Goal: Obtain resource: Download file/media

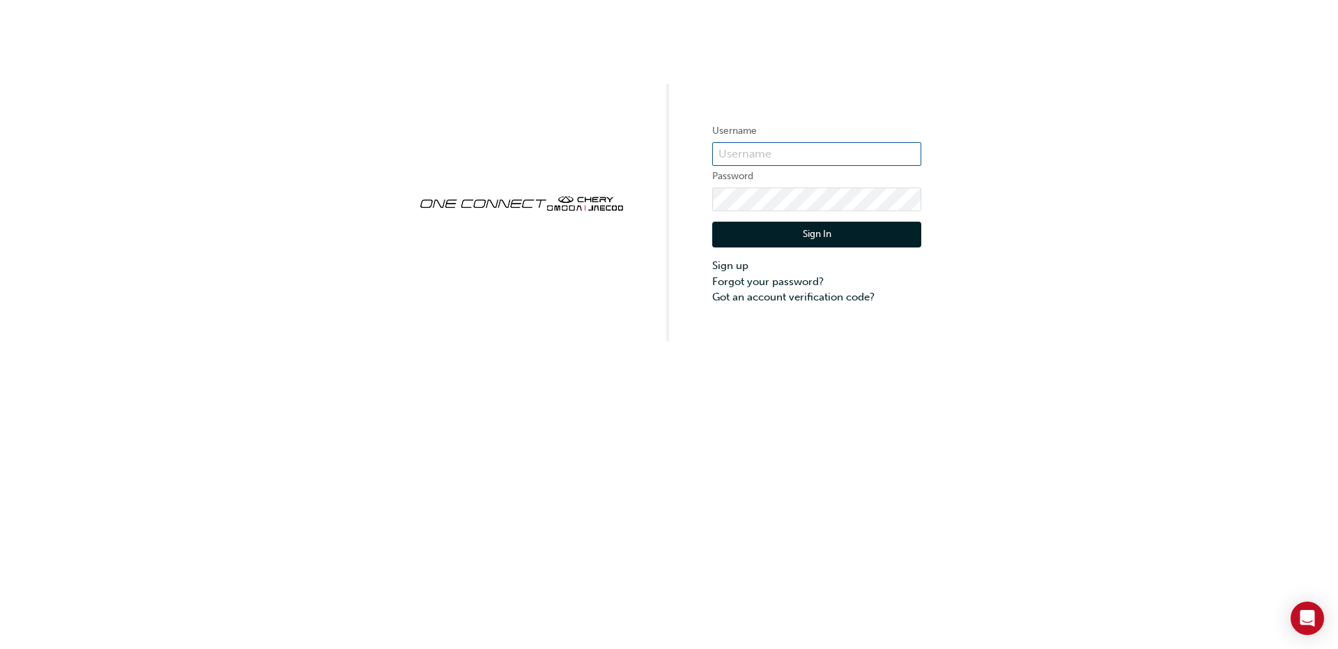
type input "CHAU0217"
drag, startPoint x: 871, startPoint y: 216, endPoint x: 868, endPoint y: 224, distance: 8.2
click at [871, 216] on div "Sign In Sign up Forgot your password? Got an account verification code?" at bounding box center [816, 258] width 209 height 94
click at [866, 230] on button "Sign In" at bounding box center [816, 235] width 209 height 26
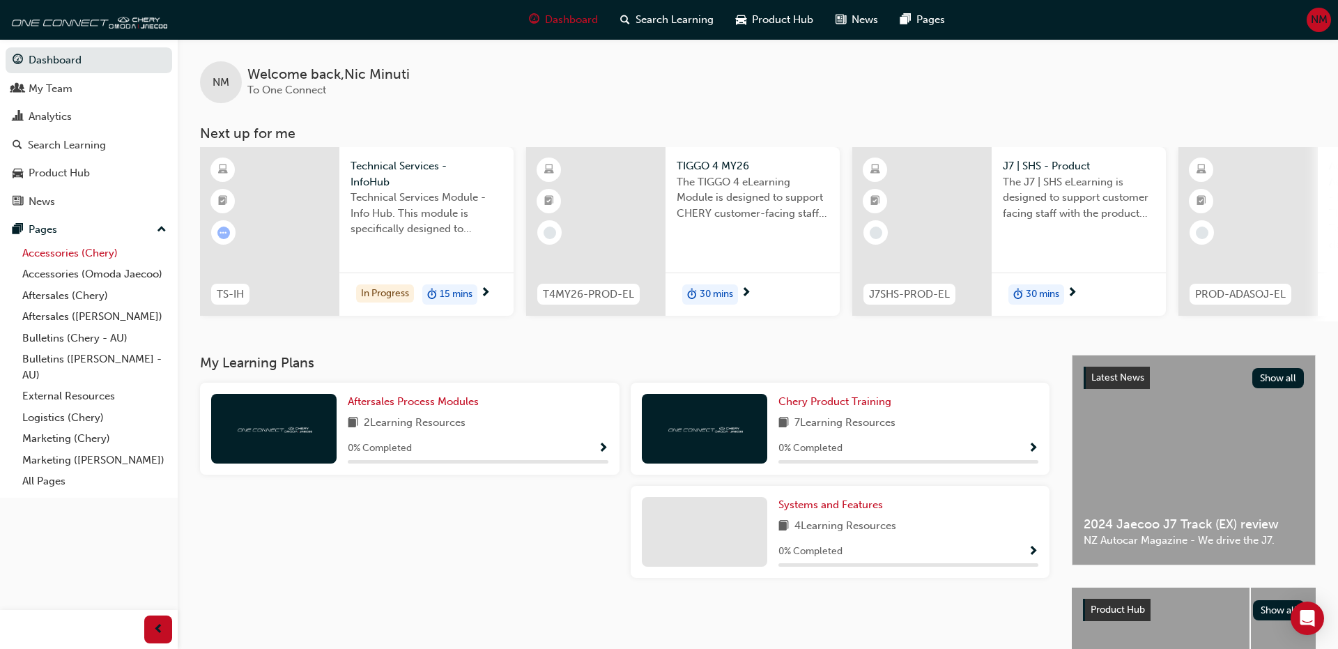
click at [98, 257] on link "Accessories (Chery)" at bounding box center [94, 254] width 155 height 22
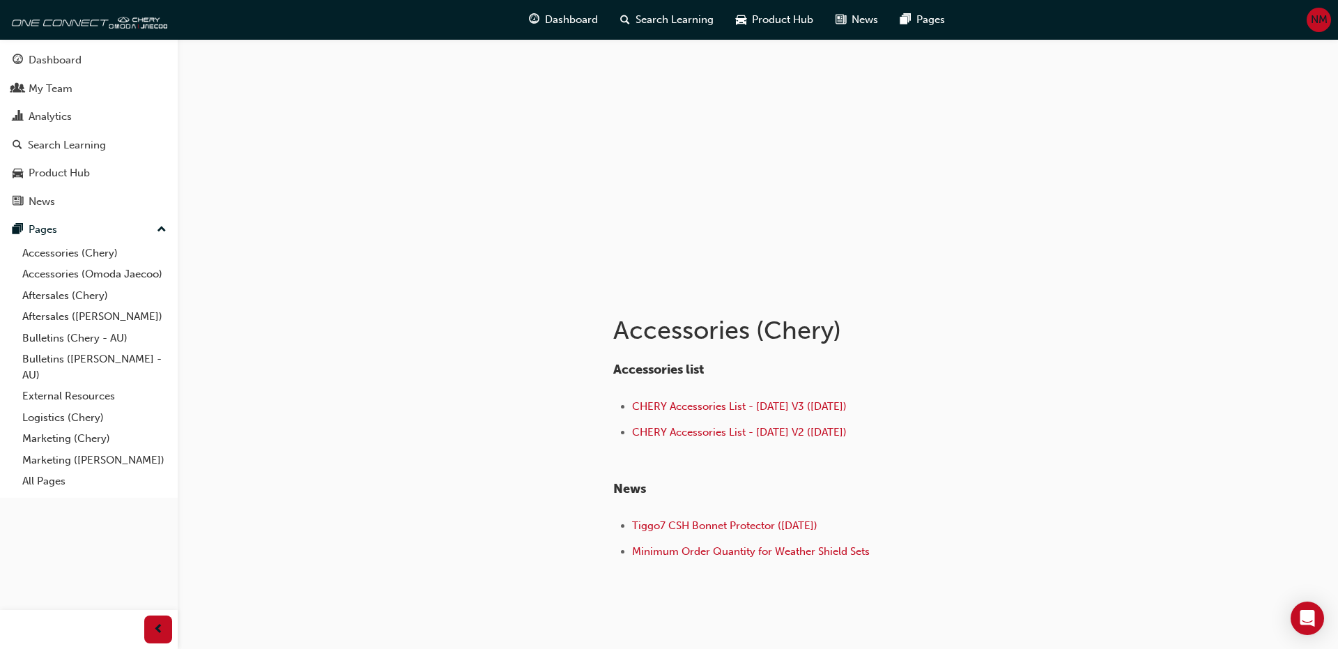
scroll to position [36, 0]
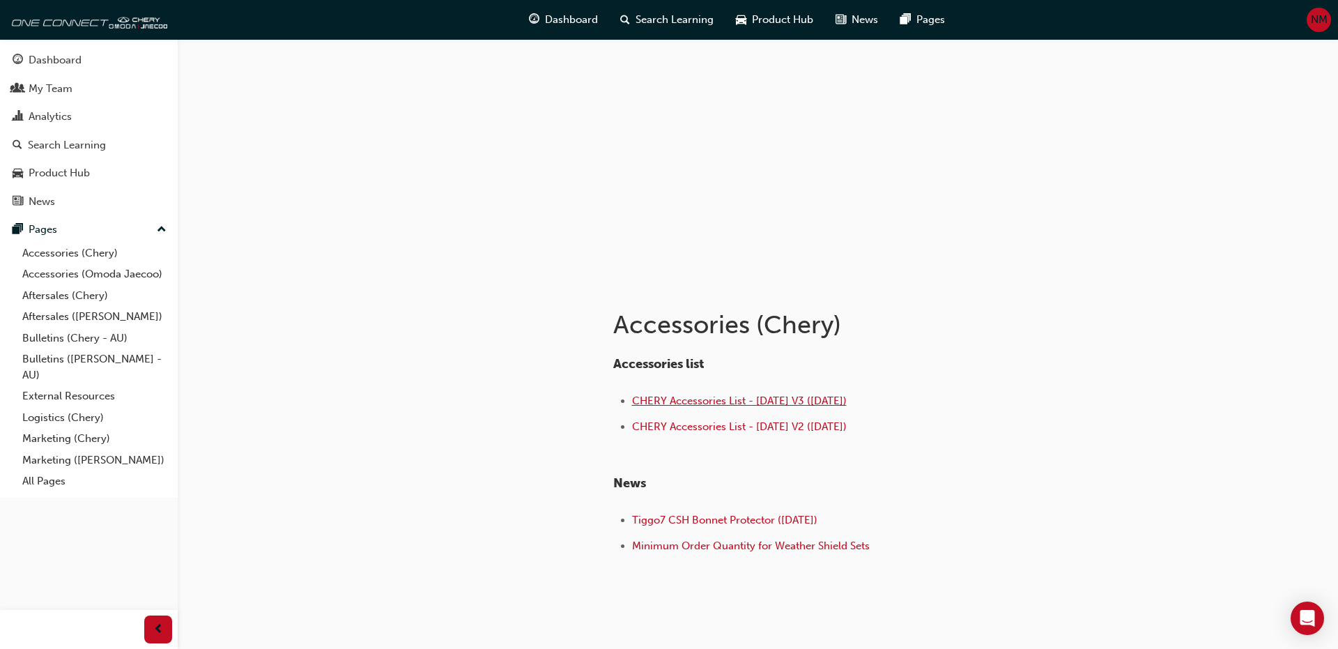
click at [740, 405] on span "CHERY Accessories List - [DATE] V3 ([DATE])" at bounding box center [739, 401] width 215 height 13
